Goal: Task Accomplishment & Management: Use online tool/utility

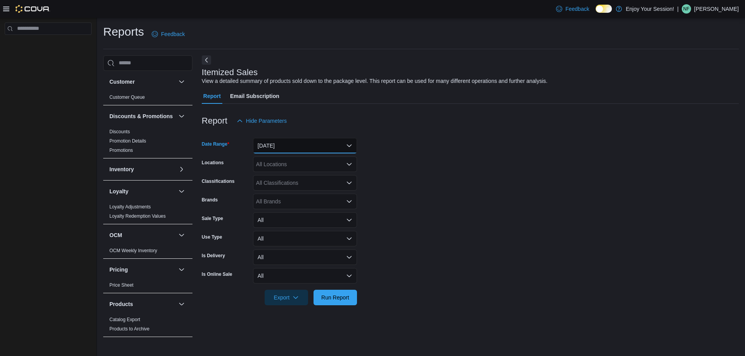
click at [315, 147] on button "Yesterday" at bounding box center [305, 146] width 104 height 16
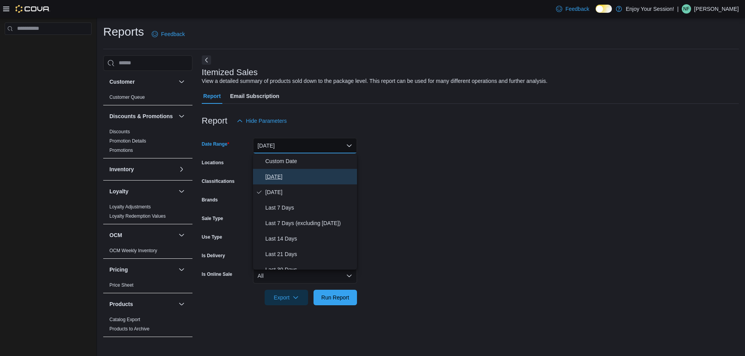
click at [292, 176] on span "Today" at bounding box center [309, 176] width 88 height 9
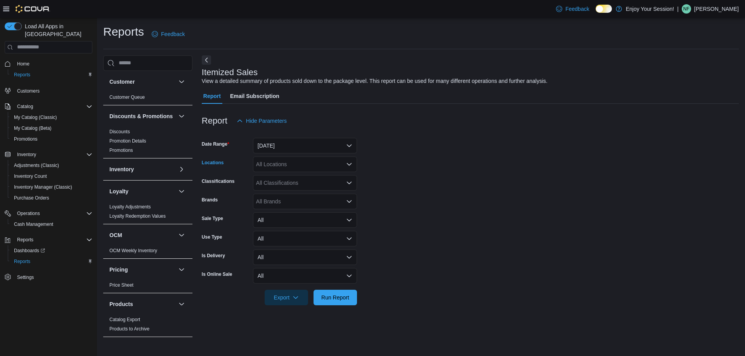
click at [301, 166] on div "All Locations" at bounding box center [305, 165] width 104 height 16
type input "***"
click at [296, 176] on span "Wasaga Beach" at bounding box center [298, 178] width 57 height 8
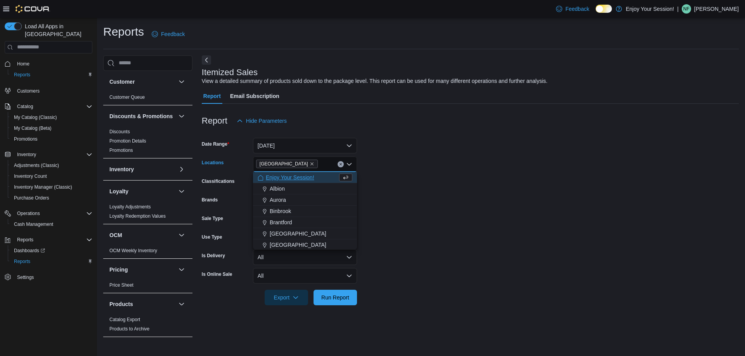
drag, startPoint x: 488, startPoint y: 179, endPoint x: 485, endPoint y: 187, distance: 8.6
click at [489, 179] on form "Date Range Today Locations Wasaga Beach Combo box. Selected. Wasaga Beach. Pres…" at bounding box center [470, 217] width 537 height 177
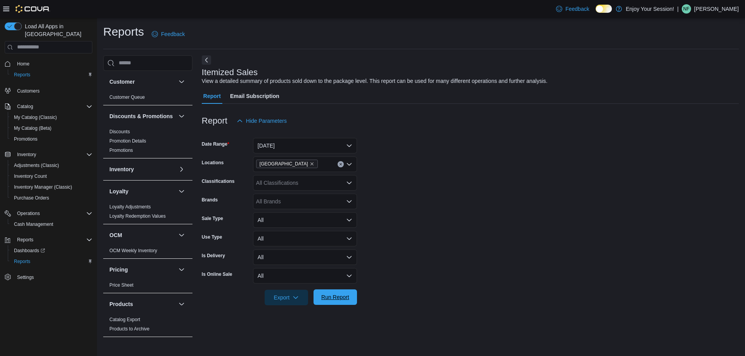
click at [332, 299] on span "Run Report" at bounding box center [335, 298] width 28 height 8
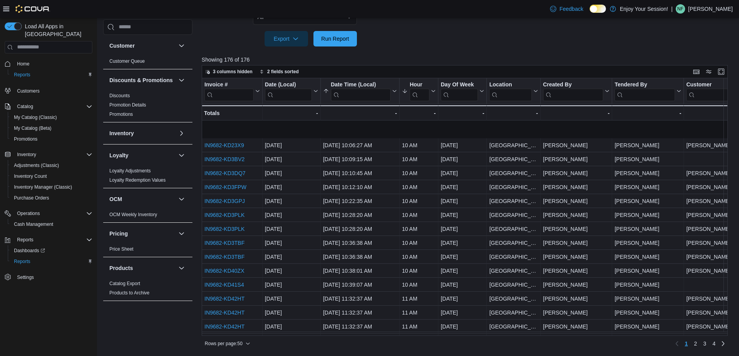
scroll to position [78, 0]
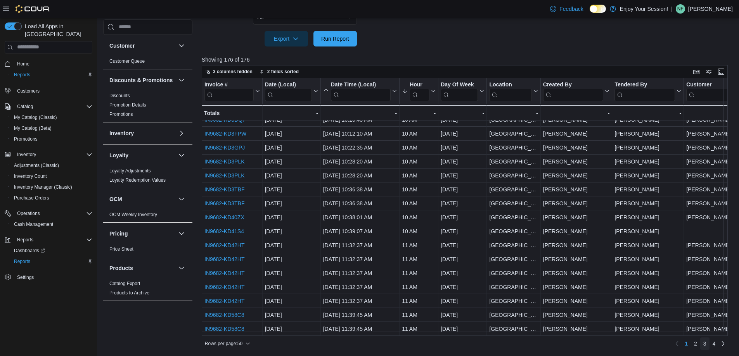
click at [715, 346] on ul "1 2 3 4" at bounding box center [700, 344] width 37 height 12
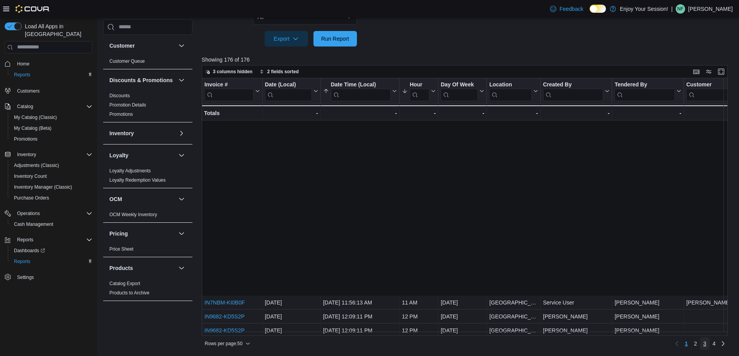
scroll to position [486, 0]
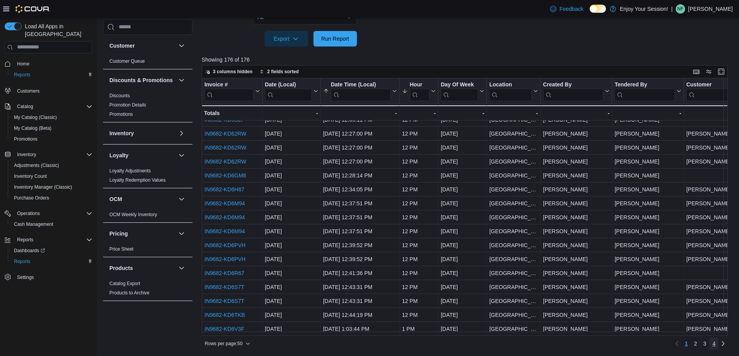
click at [716, 344] on span "4" at bounding box center [714, 344] width 3 height 8
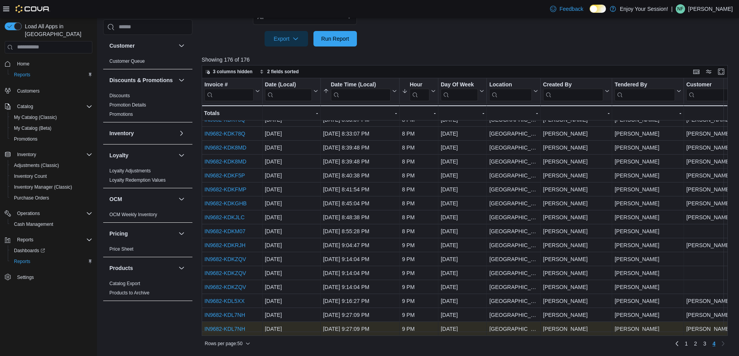
click at [223, 326] on link "IN9682-KDL7NH" at bounding box center [224, 329] width 41 height 6
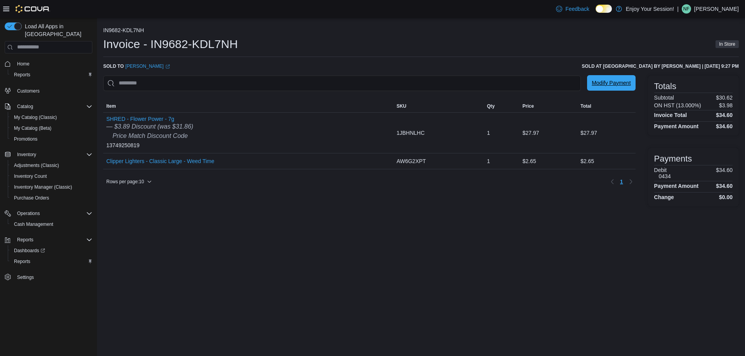
click at [603, 86] on span "Modify Payment" at bounding box center [611, 83] width 39 height 8
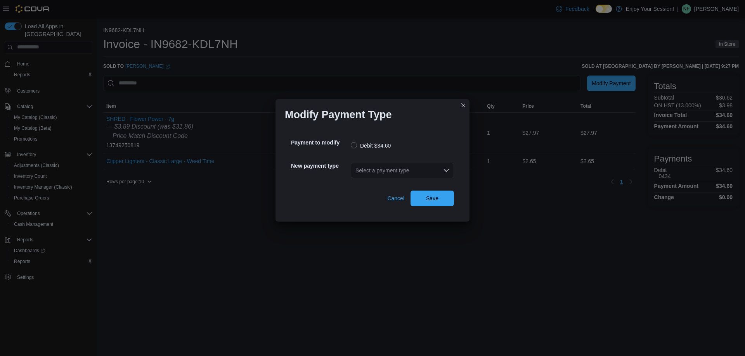
click at [382, 180] on div "Select a payment type" at bounding box center [402, 170] width 103 height 25
click at [388, 167] on div "Select a payment type" at bounding box center [402, 171] width 103 height 16
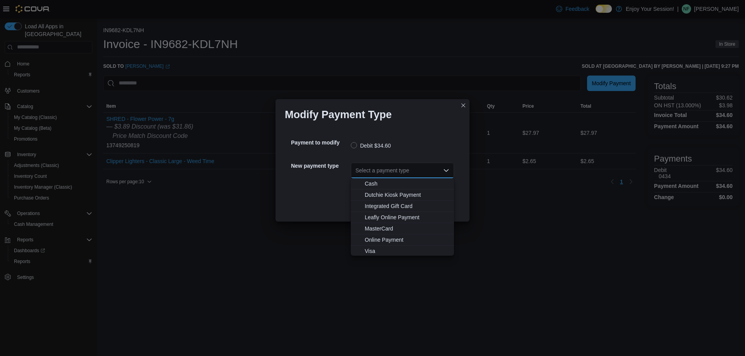
click at [383, 230] on span "MasterCard" at bounding box center [407, 229] width 85 height 8
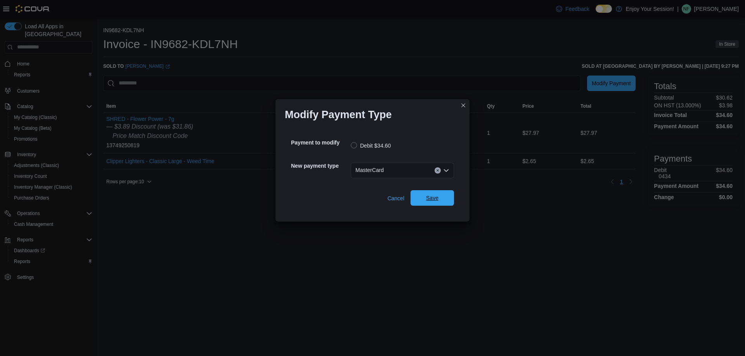
click at [432, 193] on span "Save" at bounding box center [432, 198] width 34 height 16
